Goal: Task Accomplishment & Management: Complete application form

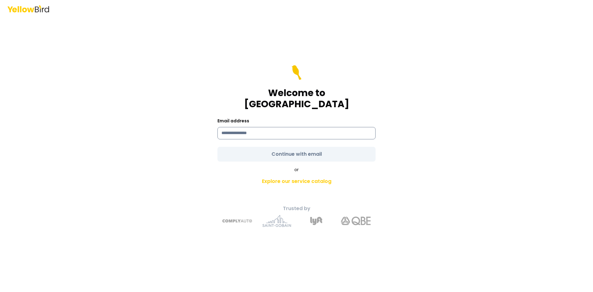
click at [287, 130] on input at bounding box center [296, 133] width 158 height 12
click at [251, 118] on div "Email address" at bounding box center [296, 128] width 158 height 22
click at [255, 130] on input at bounding box center [296, 133] width 158 height 12
type input "**********"
click at [278, 144] on form "**********" at bounding box center [296, 113] width 158 height 96
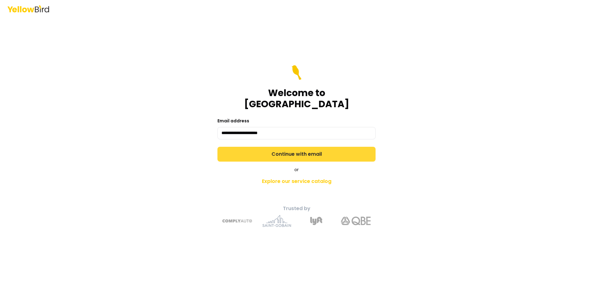
click at [306, 147] on button "Continue with email" at bounding box center [296, 154] width 158 height 15
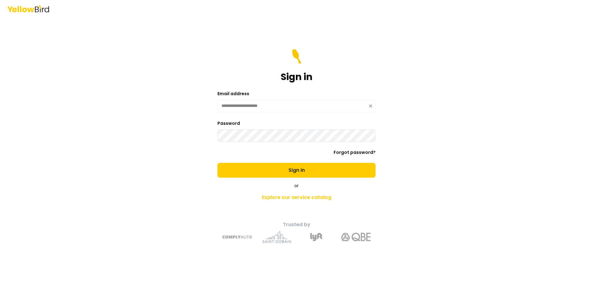
click at [217, 163] on button "Sign in" at bounding box center [296, 170] width 158 height 15
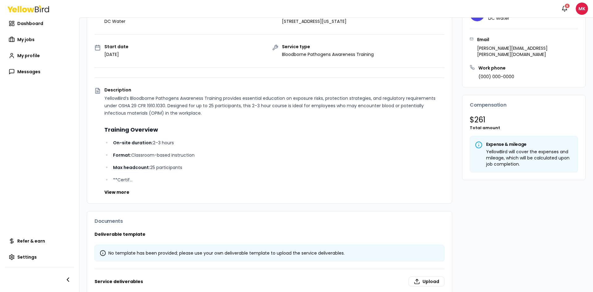
scroll to position [93, 0]
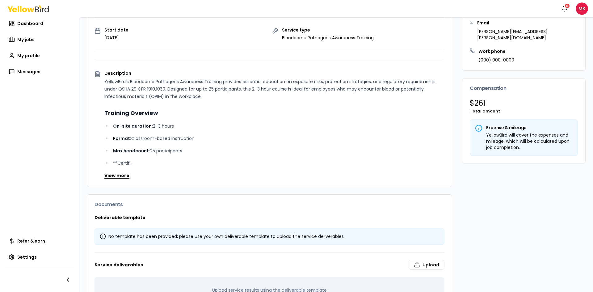
click at [121, 176] on button "View more" at bounding box center [116, 175] width 25 height 6
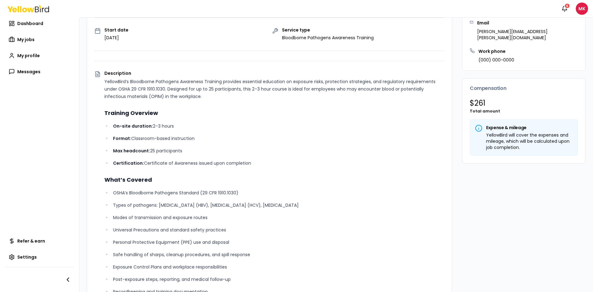
drag, startPoint x: 144, startPoint y: 160, endPoint x: 277, endPoint y: 160, distance: 132.1
click at [277, 160] on p "Certification: Certificate of Awareness issued upon completion" at bounding box center [278, 162] width 331 height 7
click at [275, 161] on p "Certification: Certificate of Awareness issued upon completion" at bounding box center [278, 162] width 331 height 7
drag, startPoint x: 138, startPoint y: 203, endPoint x: 249, endPoint y: 208, distance: 111.5
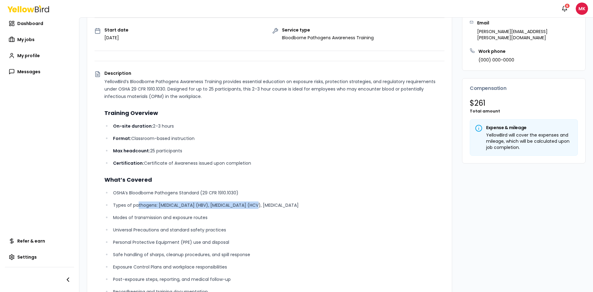
click at [249, 208] on p "Types of pathogens: [MEDICAL_DATA] (HBV), [MEDICAL_DATA] (HCV), [MEDICAL_DATA]" at bounding box center [278, 204] width 331 height 7
drag, startPoint x: 138, startPoint y: 219, endPoint x: 214, endPoint y: 218, distance: 75.6
click at [214, 218] on p "Modes of transmission and exposure routes" at bounding box center [278, 217] width 331 height 7
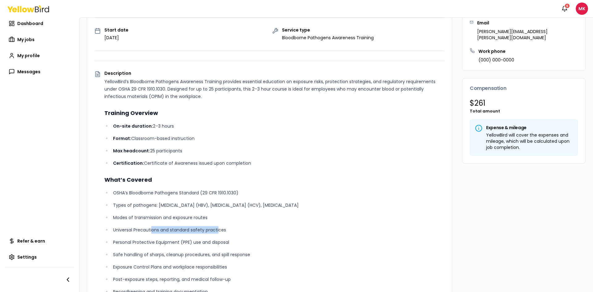
drag, startPoint x: 152, startPoint y: 229, endPoint x: 219, endPoint y: 231, distance: 67.3
click at [219, 231] on p "Universal Precautions and standard safety practices" at bounding box center [278, 229] width 331 height 7
drag, startPoint x: 152, startPoint y: 245, endPoint x: 217, endPoint y: 243, distance: 64.8
click at [216, 243] on p "Personal Protective Equipment (PPE) use and disposal" at bounding box center [278, 241] width 331 height 7
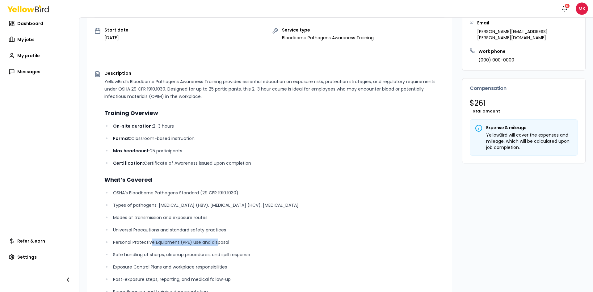
click at [217, 243] on p "Personal Protective Equipment (PPE) use and disposal" at bounding box center [278, 241] width 331 height 7
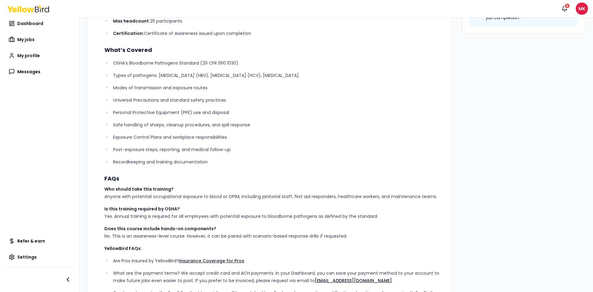
scroll to position [247, 0]
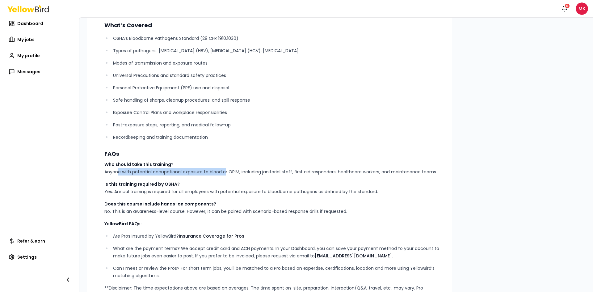
drag, startPoint x: 114, startPoint y: 172, endPoint x: 223, endPoint y: 170, distance: 109.3
click at [223, 170] on p "Who should take this training? Anyone with potential occupational exposure to b…" at bounding box center [274, 167] width 340 height 15
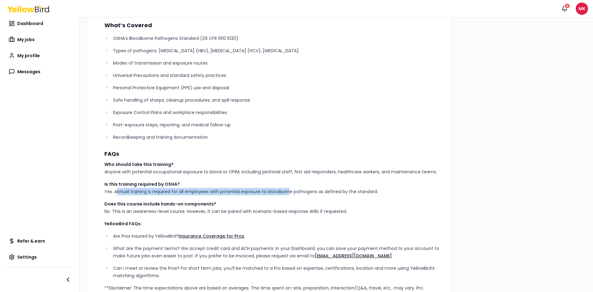
drag, startPoint x: 114, startPoint y: 194, endPoint x: 289, endPoint y: 191, distance: 174.7
click at [289, 191] on p "Is this training required by OSHA? Yes. Annual training is required for all emp…" at bounding box center [274, 187] width 340 height 15
drag, startPoint x: 233, startPoint y: 194, endPoint x: 356, endPoint y: 195, distance: 123.1
click at [356, 195] on p "Is this training required by OSHA? Yes. Annual training is required for all emp…" at bounding box center [274, 187] width 340 height 15
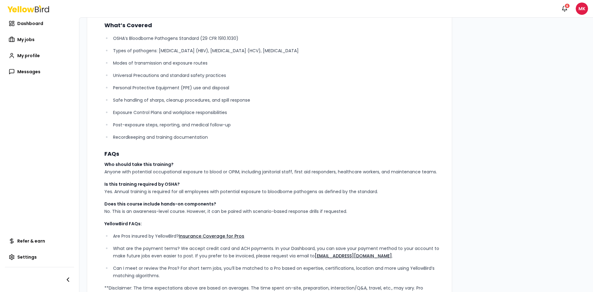
click at [354, 195] on div "YellowBird’s Bloodborne Pathogens Awareness Training provides essential educati…" at bounding box center [274, 110] width 340 height 375
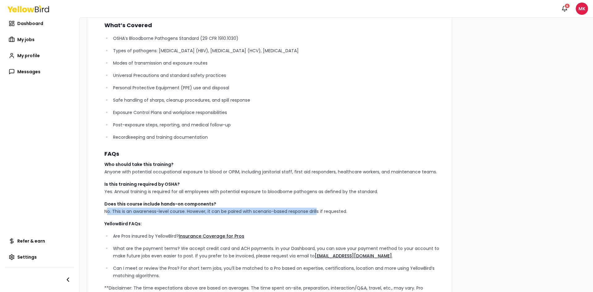
drag, startPoint x: 116, startPoint y: 211, endPoint x: 317, endPoint y: 210, distance: 200.6
click at [317, 210] on p "Does this course include hands-on components? No. This is an awareness-level co…" at bounding box center [274, 207] width 340 height 15
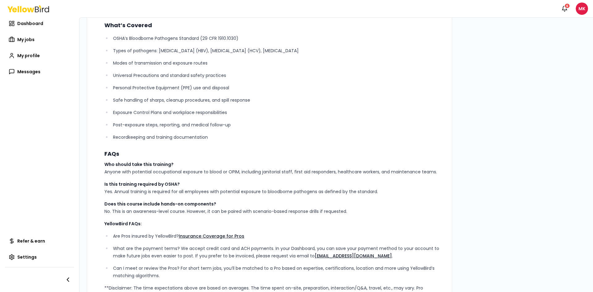
click at [317, 210] on p "Does this course include hands-on components? No. This is an awareness-level co…" at bounding box center [274, 207] width 340 height 15
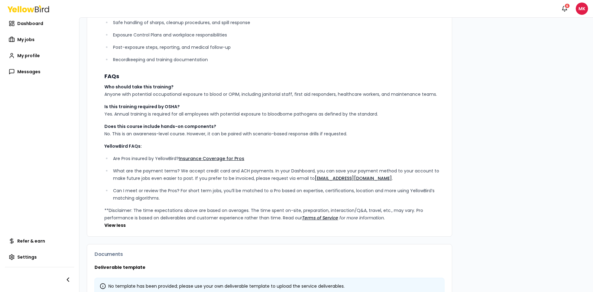
scroll to position [400, 0]
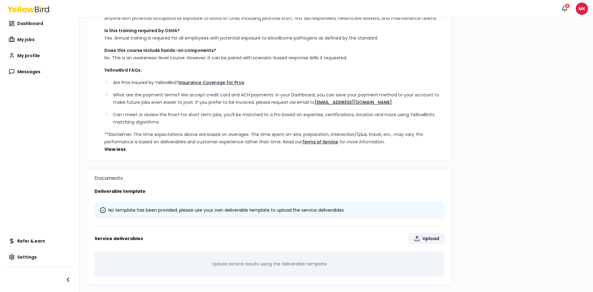
click at [430, 236] on label "Upload" at bounding box center [426, 238] width 36 height 10
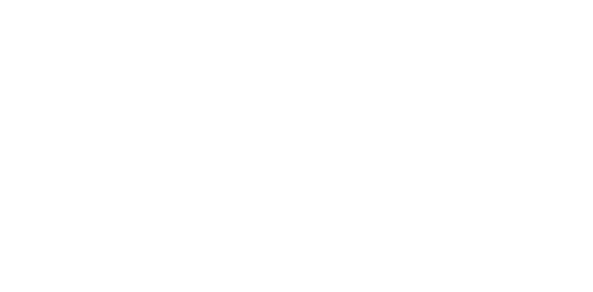
type input "**********"
drag, startPoint x: 587, startPoint y: 0, endPoint x: 364, endPoint y: 49, distance: 228.5
click at [364, 49] on div "Notifications 6 MK Dashboard My jobs My profile Messages Refer & earn Settings …" at bounding box center [296, 146] width 593 height 292
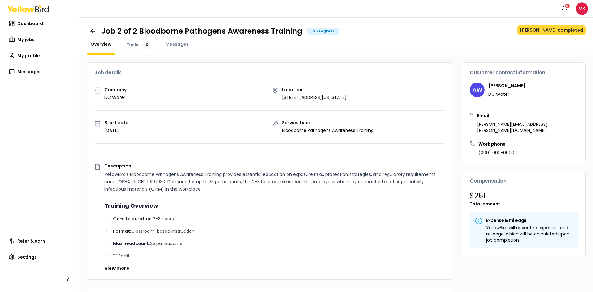
click at [553, 31] on button "[PERSON_NAME] completed" at bounding box center [551, 30] width 68 height 10
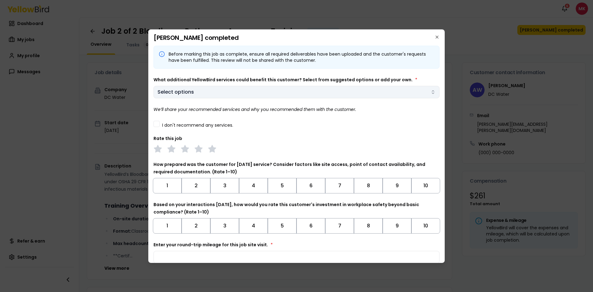
click at [176, 92] on body "Notifications 6 MK Dashboard My jobs My profile Messages Refer & earn Settings …" at bounding box center [296, 146] width 593 height 292
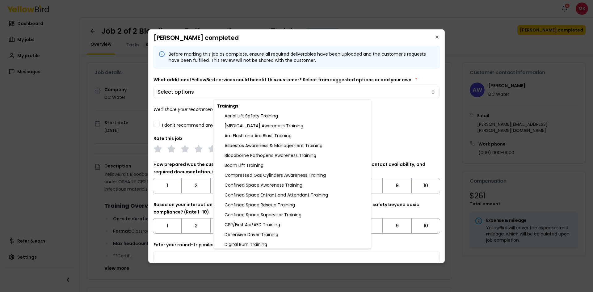
click at [189, 96] on body "Notifications 6 MK Dashboard My jobs My profile Messages Refer & earn Settings …" at bounding box center [296, 146] width 593 height 292
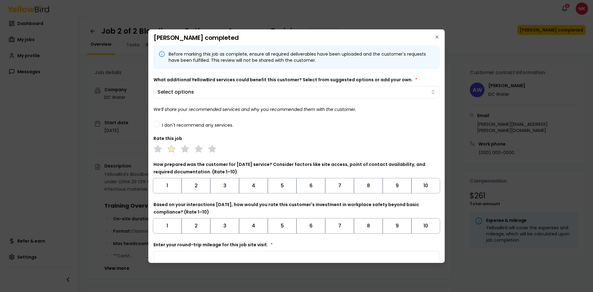
click at [170, 148] on polygon at bounding box center [171, 148] width 7 height 7
click at [181, 149] on icon at bounding box center [185, 148] width 9 height 9
click at [176, 149] on div at bounding box center [296, 148] width 286 height 9
click at [344, 189] on button "7" at bounding box center [339, 185] width 29 height 15
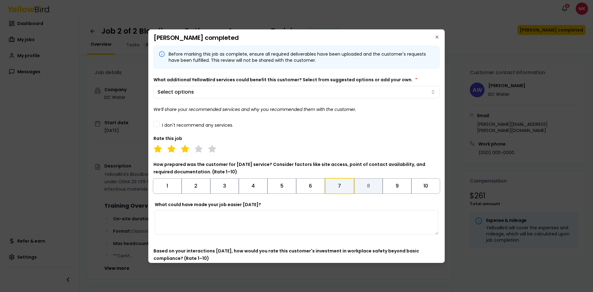
click at [356, 189] on button "8" at bounding box center [368, 185] width 29 height 15
click at [343, 187] on button "7" at bounding box center [339, 185] width 29 height 15
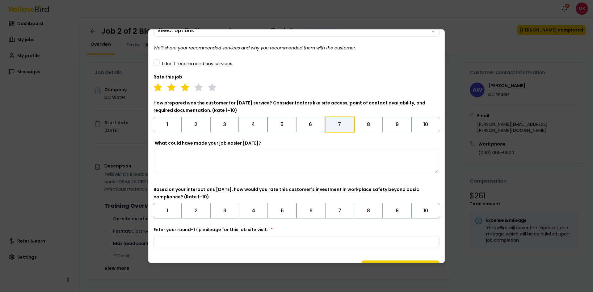
scroll to position [77, 0]
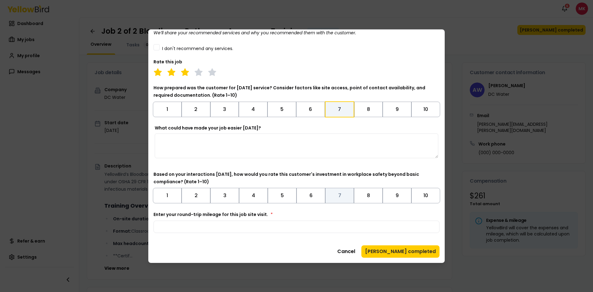
click at [333, 196] on button "7" at bounding box center [339, 195] width 29 height 15
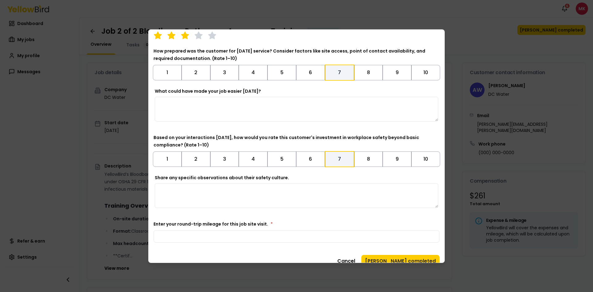
scroll to position [123, 0]
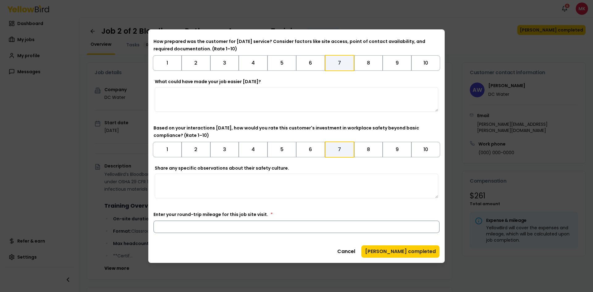
click at [313, 225] on input "Enter your round-trip mileage for this job site visit. *" at bounding box center [296, 226] width 286 height 12
type input "**"
click at [400, 250] on button "[PERSON_NAME] completed" at bounding box center [400, 251] width 78 height 12
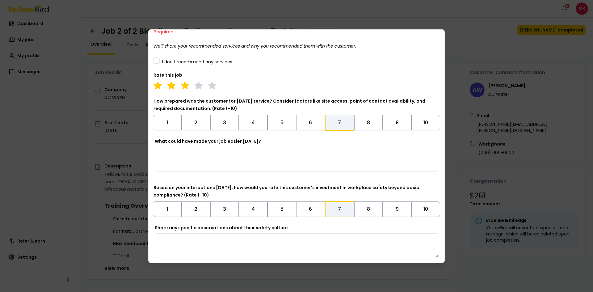
scroll to position [131, 0]
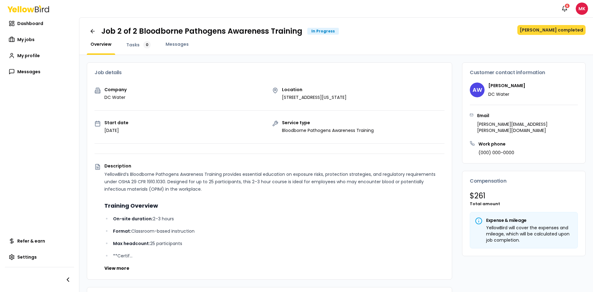
click at [553, 28] on button "[PERSON_NAME] completed" at bounding box center [551, 30] width 68 height 10
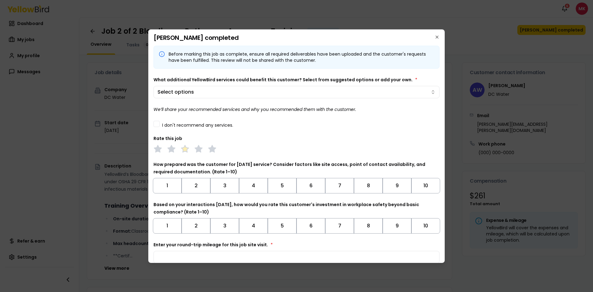
click at [183, 150] on polygon at bounding box center [184, 148] width 7 height 7
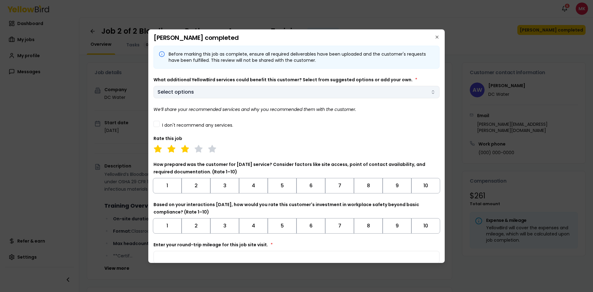
click at [358, 88] on body "Notifications 6 MK Dashboard My jobs My profile Messages Refer & earn Settings …" at bounding box center [296, 146] width 593 height 292
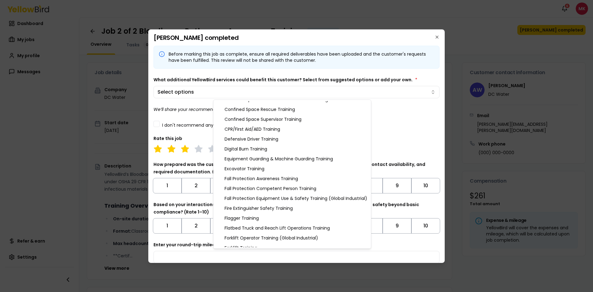
scroll to position [90, 0]
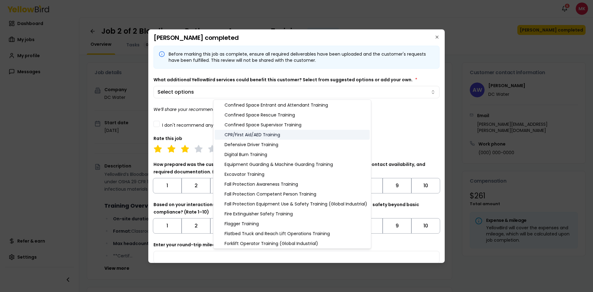
click at [277, 134] on div "CPR/First Aid/AED Training" at bounding box center [291, 135] width 155 height 10
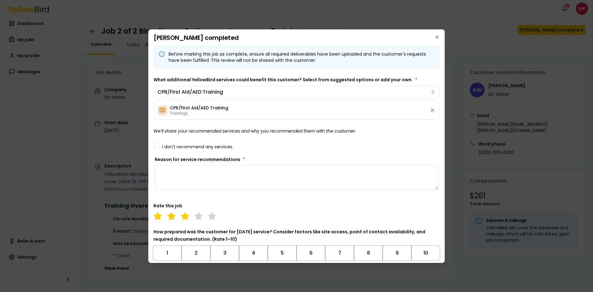
click at [406, 145] on body "Notifications 6 MK Dashboard My jobs My profile Messages Refer & earn Settings …" at bounding box center [296, 146] width 593 height 292
click at [230, 176] on textarea "Reason for service recommendations *" at bounding box center [296, 177] width 283 height 25
type textarea "**********"
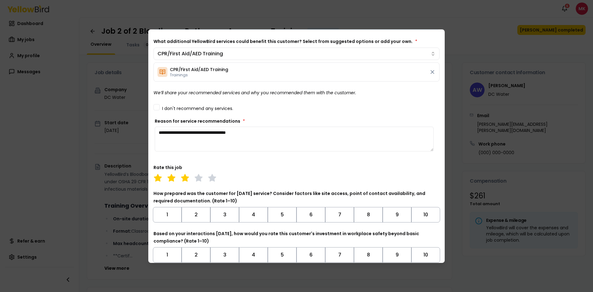
scroll to position [73, 0]
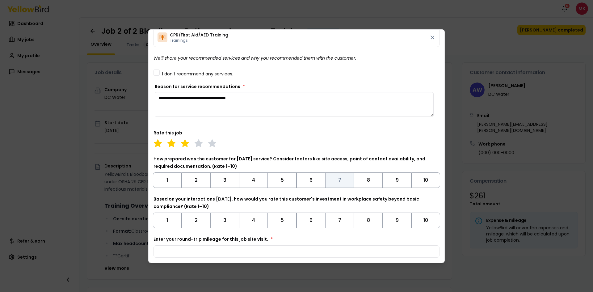
click at [334, 176] on button "7" at bounding box center [339, 179] width 29 height 15
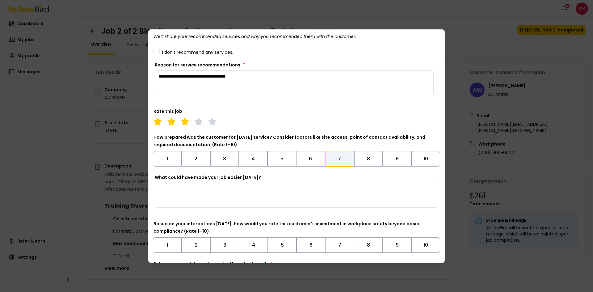
scroll to position [144, 0]
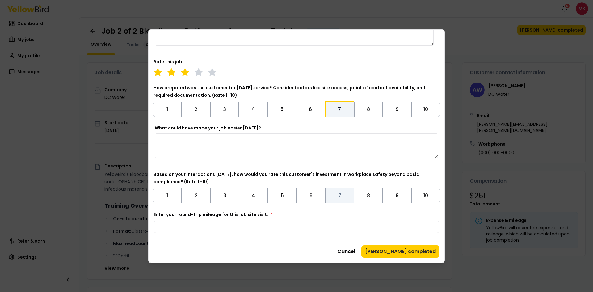
click at [331, 193] on button "7" at bounding box center [339, 195] width 29 height 15
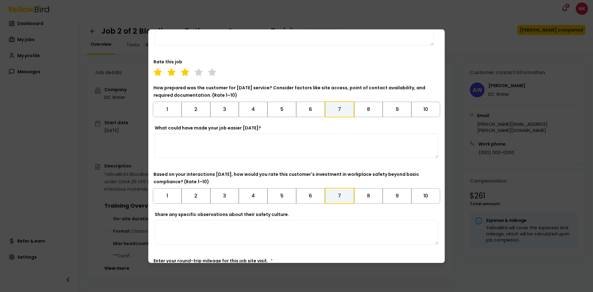
scroll to position [190, 0]
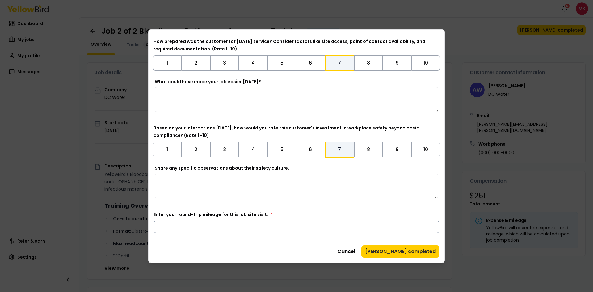
click at [307, 224] on input "Enter your round-trip mileage for this job site visit. *" at bounding box center [296, 226] width 286 height 12
type input "**"
click at [416, 255] on button "[PERSON_NAME] completed" at bounding box center [400, 251] width 78 height 12
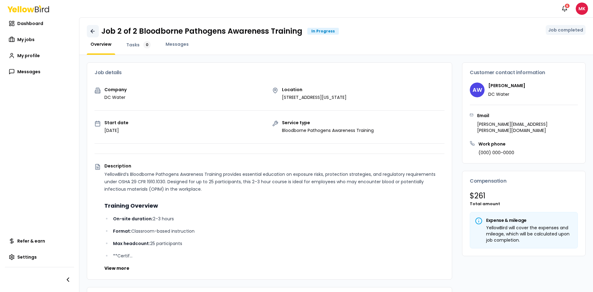
click at [95, 32] on icon at bounding box center [93, 31] width 6 height 6
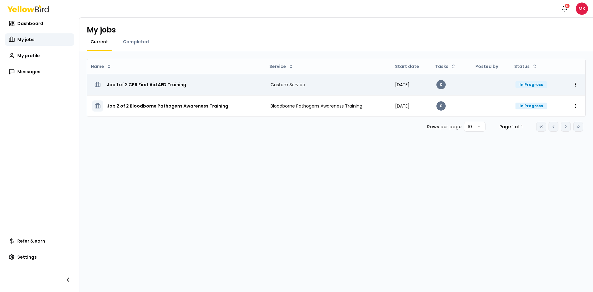
click at [173, 84] on h3 "Job 1 of 2 CPR First Aid AED Training" at bounding box center [146, 84] width 79 height 11
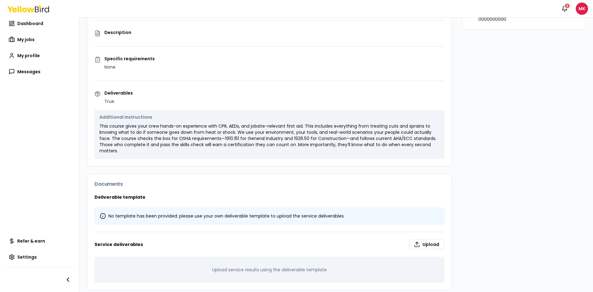
scroll to position [139, 0]
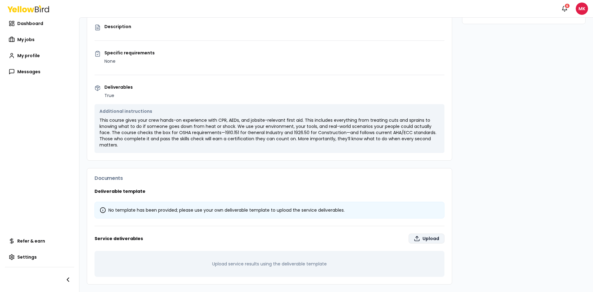
click at [417, 238] on label "Upload" at bounding box center [426, 238] width 36 height 10
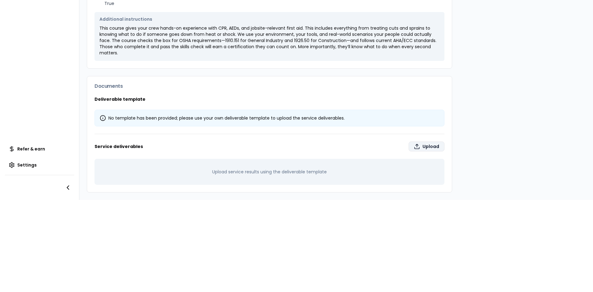
click at [423, 141] on label "Upload" at bounding box center [426, 146] width 36 height 10
click at [423, 279] on input "Upload" at bounding box center [390, 285] width 593 height 12
type input "**********"
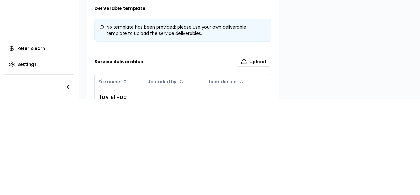
scroll to position [313, 0]
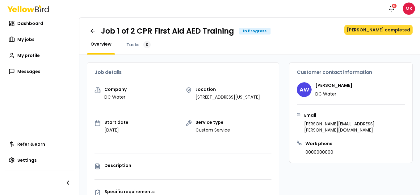
click at [381, 31] on button "Mark job completed" at bounding box center [378, 30] width 68 height 10
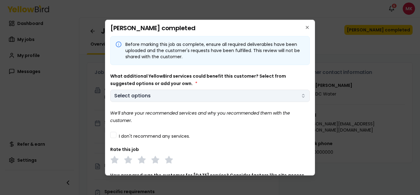
click at [180, 94] on body "Notifications 6 MK Dashboard My jobs My profile Messages Refer & earn Settings …" at bounding box center [210, 97] width 420 height 195
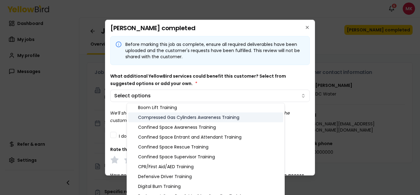
scroll to position [62, 0]
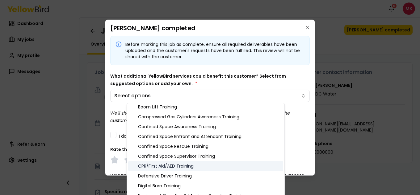
click at [169, 167] on div "CPR/First Aid/AED Training" at bounding box center [205, 166] width 155 height 10
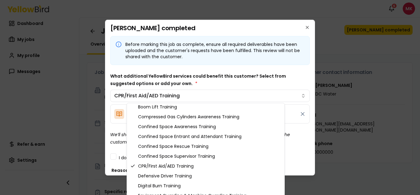
click at [228, 78] on body "Notifications 6 MK Dashboard My jobs My profile Messages Refer & earn Settings …" at bounding box center [210, 97] width 420 height 195
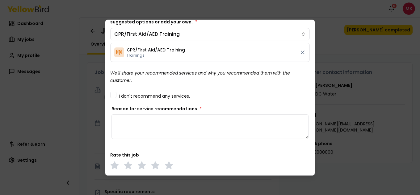
click at [145, 125] on textarea "Reason for service recommendations *" at bounding box center [209, 126] width 197 height 25
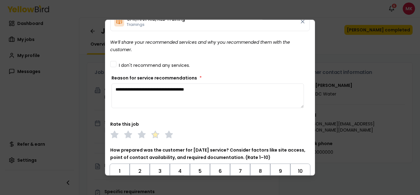
type textarea "**********"
click at [151, 135] on icon at bounding box center [155, 134] width 9 height 9
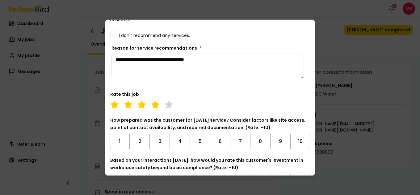
scroll to position [185, 0]
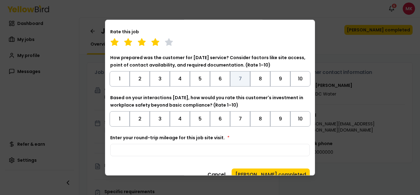
click at [230, 80] on button "7" at bounding box center [240, 78] width 20 height 15
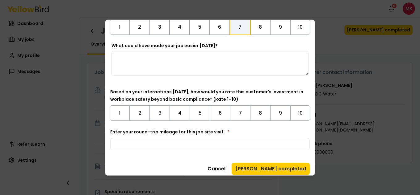
scroll to position [242, 0]
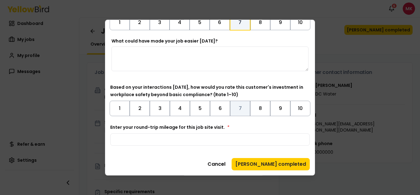
click at [231, 105] on button "7" at bounding box center [240, 108] width 20 height 15
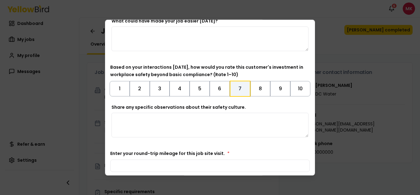
scroll to position [288, 0]
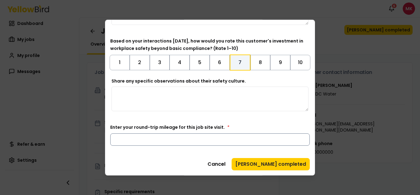
click at [196, 139] on input "Enter your round-trip mileage for this job site visit. *" at bounding box center [209, 139] width 199 height 12
type input "*"
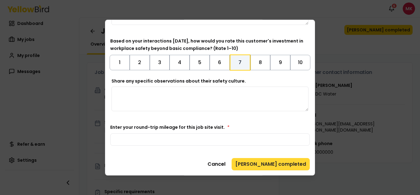
type input "*"
click at [257, 160] on button "[PERSON_NAME] completed" at bounding box center [270, 164] width 78 height 12
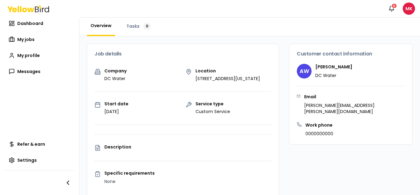
scroll to position [0, 0]
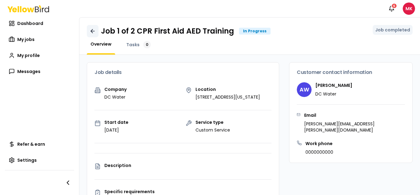
click at [95, 31] on icon at bounding box center [93, 31] width 6 height 6
